Goal: Navigation & Orientation: Understand site structure

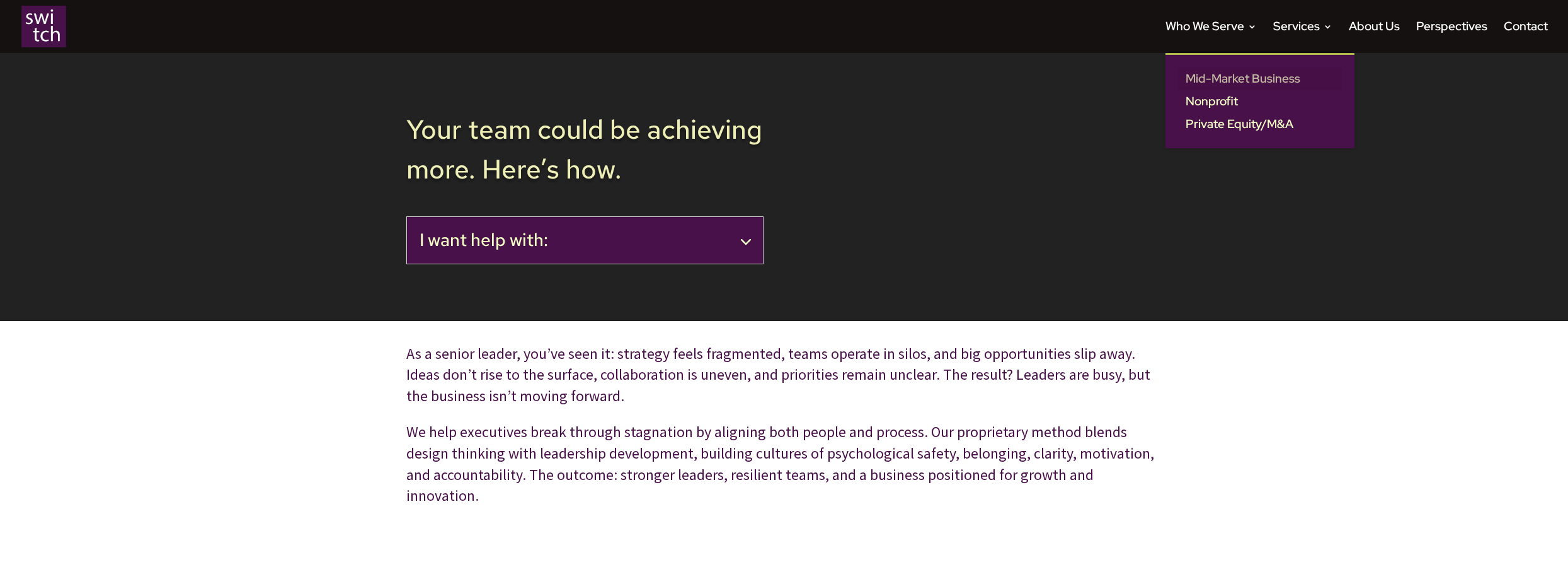
click at [1224, 84] on link "Mid-Market Business" at bounding box center [1260, 78] width 164 height 23
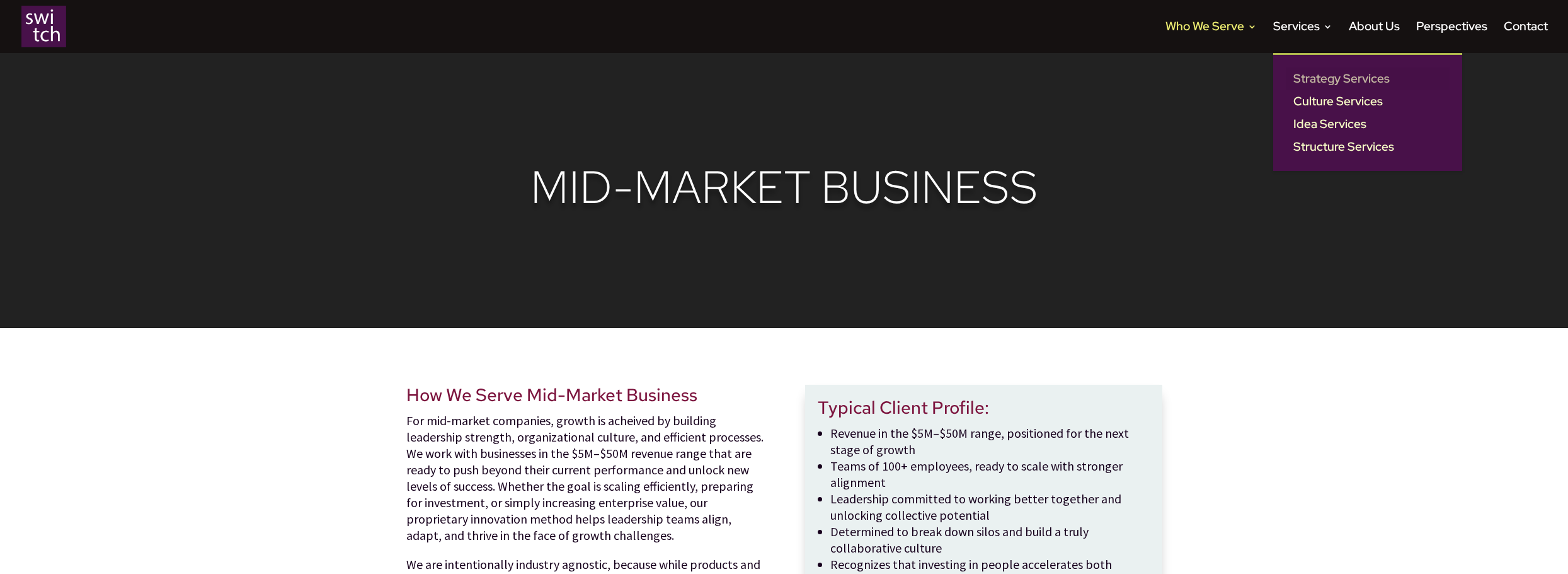
click at [1307, 83] on link "Strategy Services" at bounding box center [1367, 78] width 164 height 23
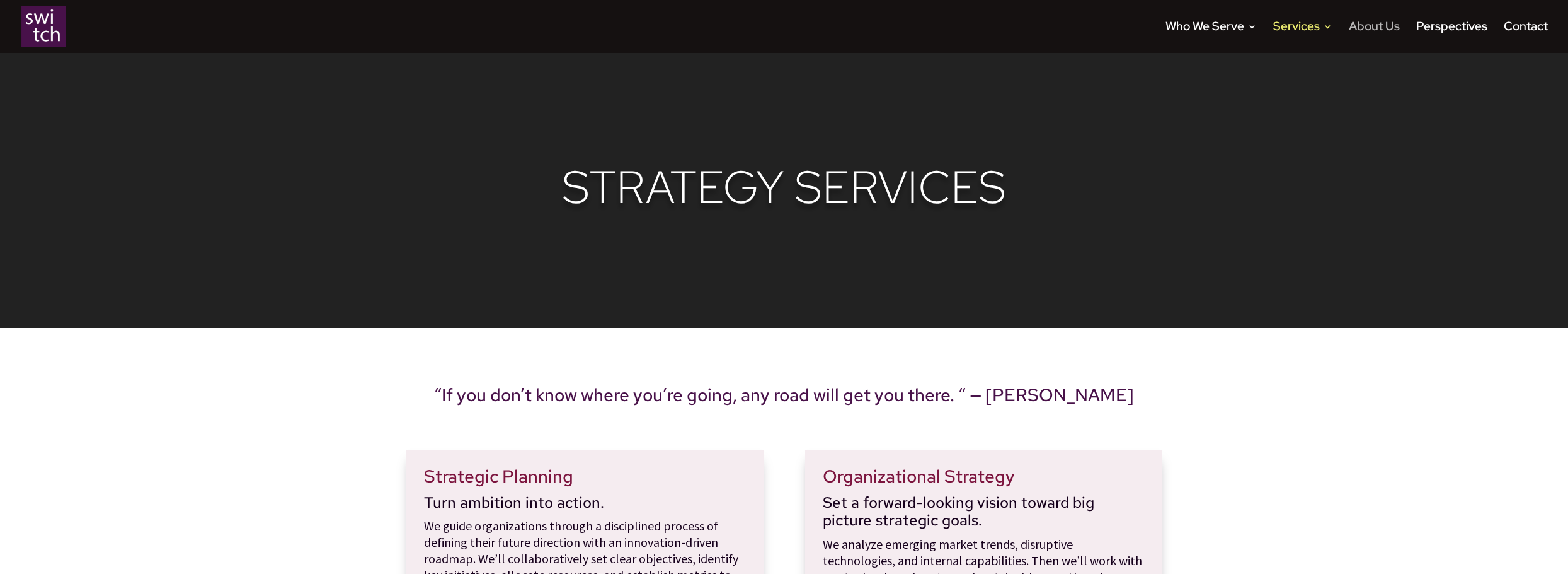
click at [1366, 28] on link "About Us" at bounding box center [1374, 37] width 51 height 31
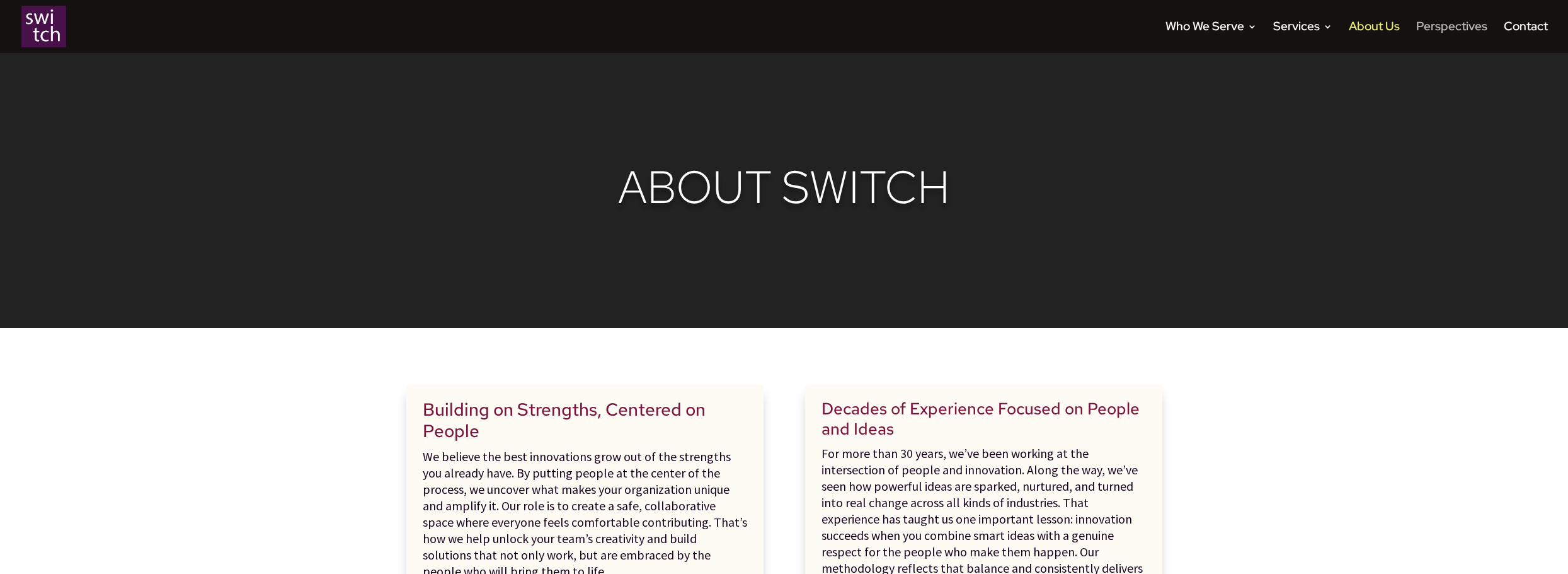
click at [1446, 25] on link "Perspectives" at bounding box center [1451, 37] width 71 height 31
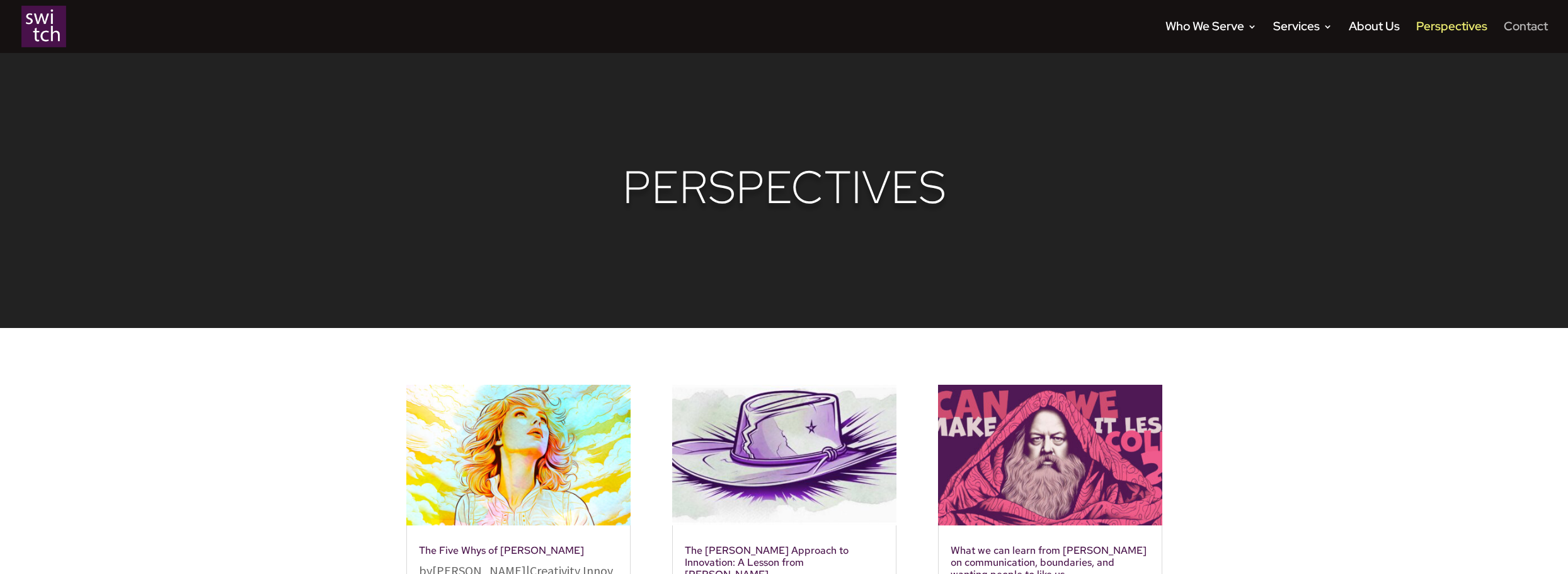
click at [1526, 35] on link "Contact" at bounding box center [1526, 37] width 44 height 31
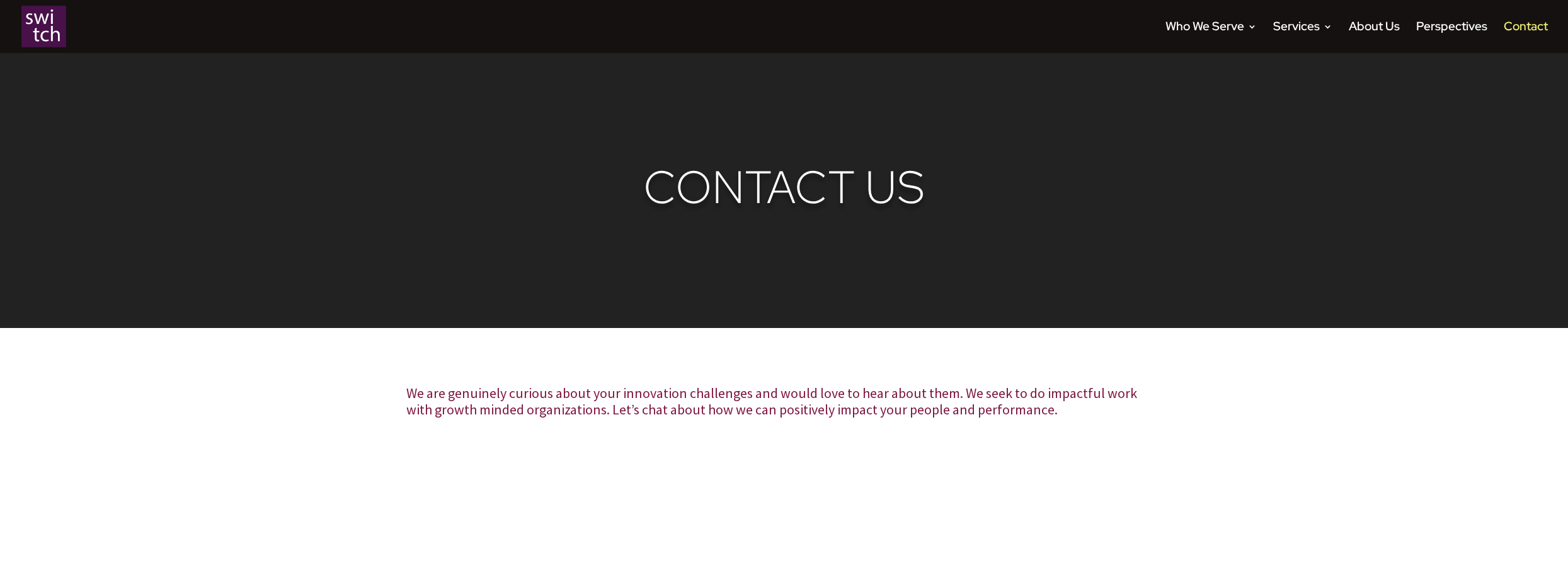
click at [57, 13] on img at bounding box center [43, 26] width 44 height 42
